Goal: Find specific page/section: Find specific page/section

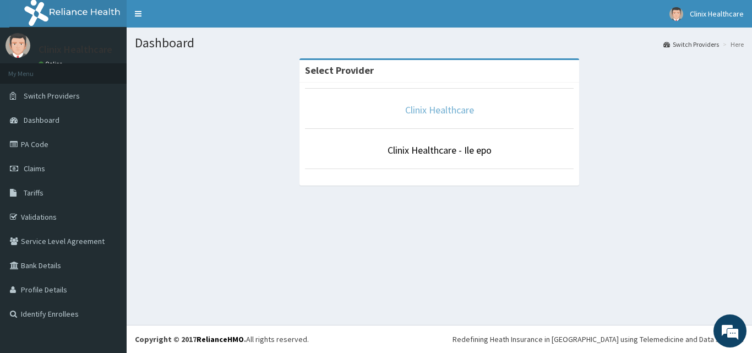
click at [460, 110] on link "Clinix Healthcare" at bounding box center [439, 109] width 69 height 13
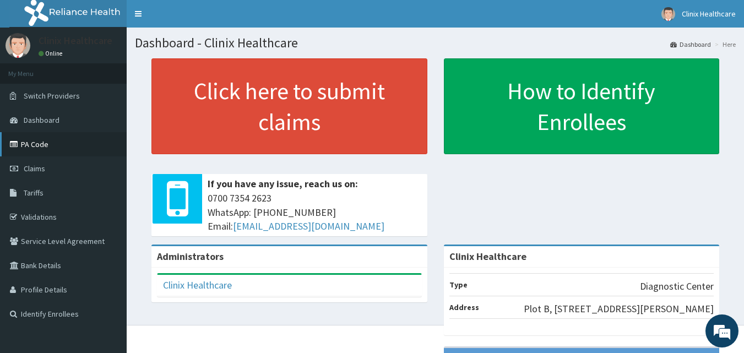
click at [34, 145] on link "PA Code" at bounding box center [63, 144] width 127 height 24
